Goal: Task Accomplishment & Management: Manage account settings

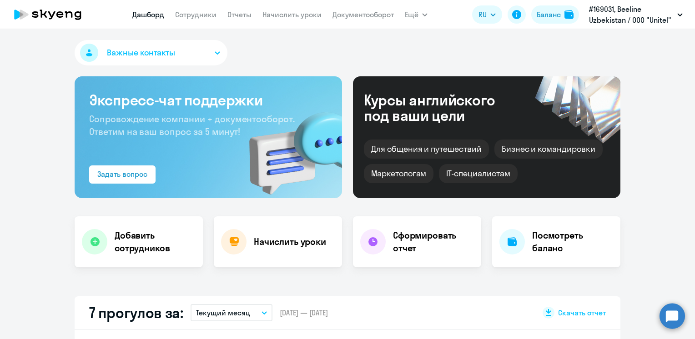
select select "30"
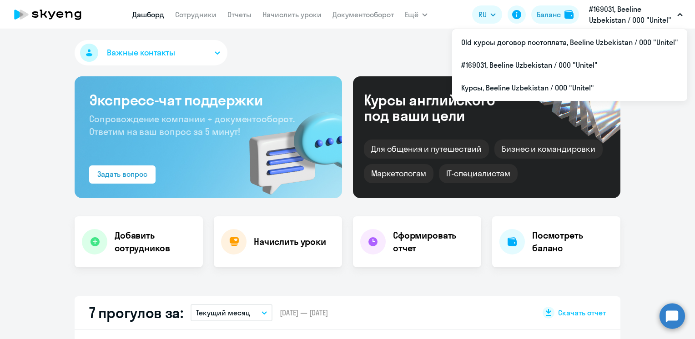
click at [667, 15] on p "#169031, Beeline Uzbekistan / ООО "Unitel"" at bounding box center [631, 15] width 85 height 22
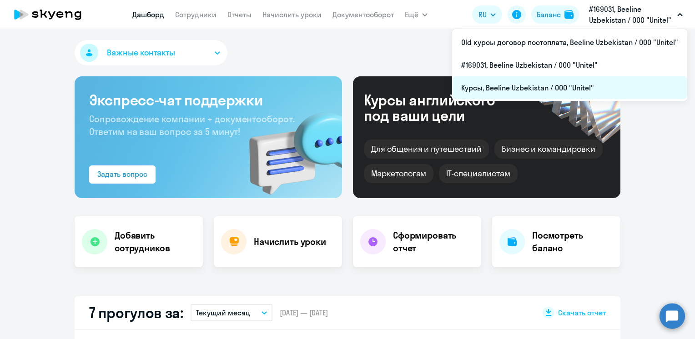
click at [532, 96] on li "Курсы, Beeline Uzbekistan / ООО "Unitel"" at bounding box center [569, 87] width 235 height 23
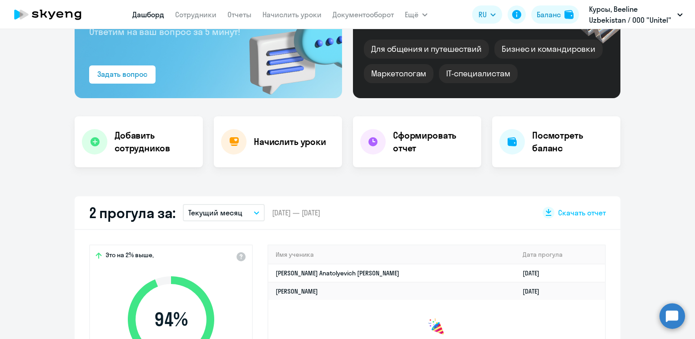
scroll to position [45, 0]
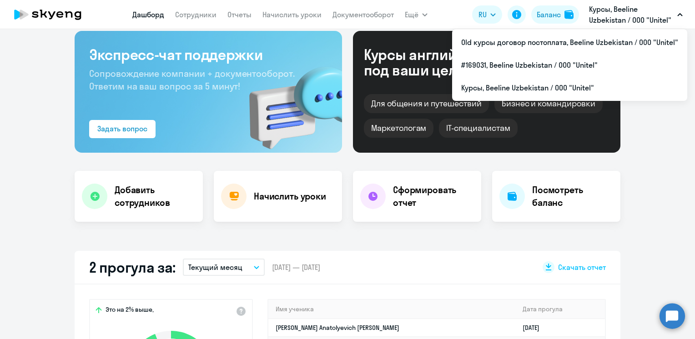
click at [668, 13] on p "Курсы, Beeline Uzbekistan / ООО "Unitel"" at bounding box center [631, 15] width 85 height 22
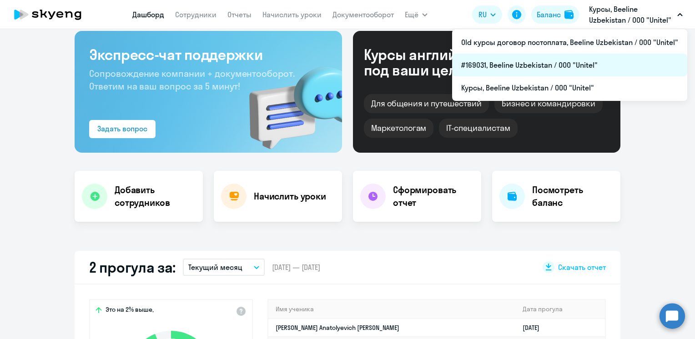
click at [561, 70] on li "#169031, Beeline Uzbekistan / ООО "Unitel"" at bounding box center [569, 65] width 235 height 23
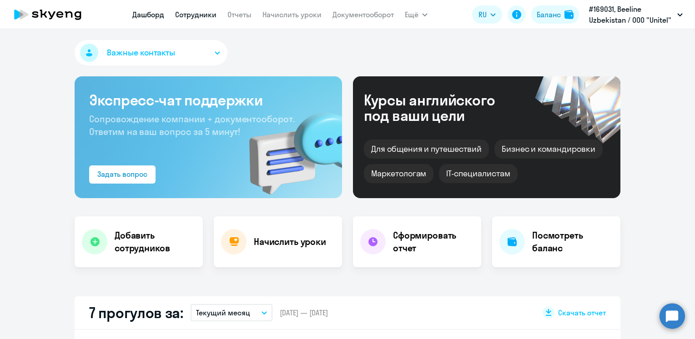
click at [188, 13] on link "Сотрудники" at bounding box center [195, 14] width 41 height 9
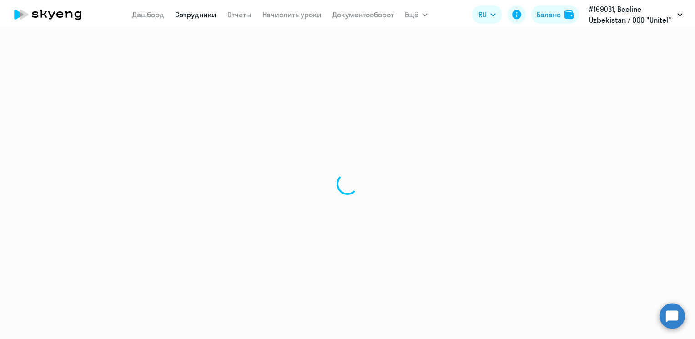
select select "30"
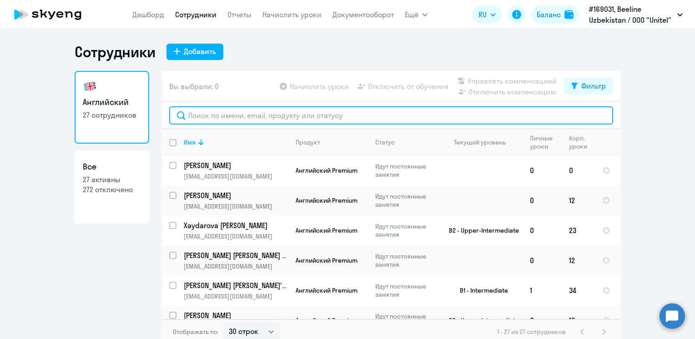
click at [289, 120] on input "text" at bounding box center [391, 115] width 444 height 18
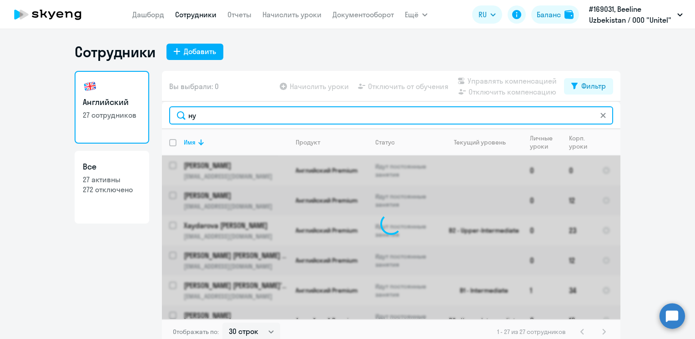
type input "н"
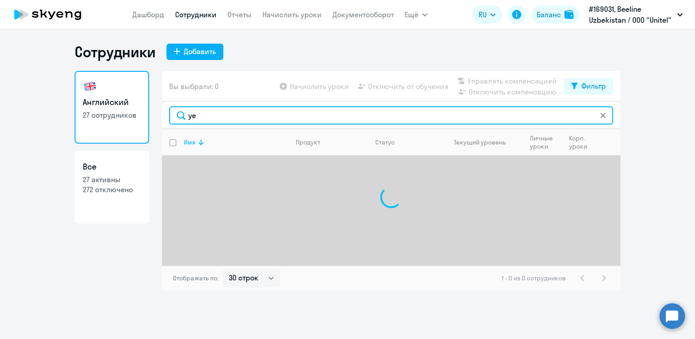
type input "y"
